Goal: Information Seeking & Learning: Learn about a topic

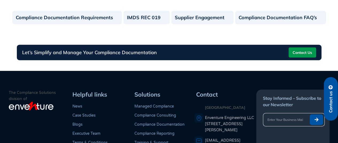
scroll to position [621, 0]
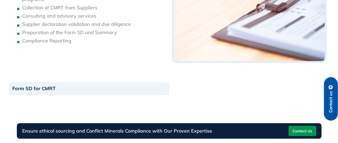
scroll to position [572, 0]
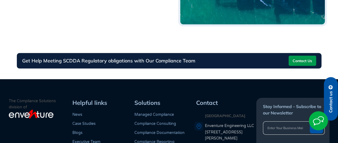
scroll to position [733, 0]
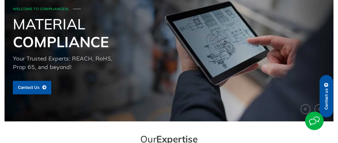
scroll to position [206, 0]
